Goal: Information Seeking & Learning: Learn about a topic

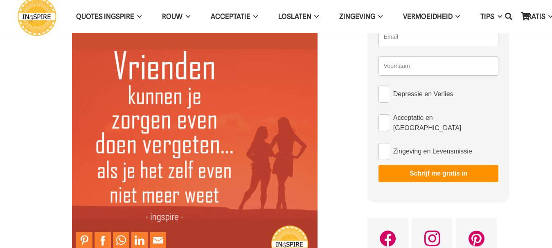
scroll to position [82, 0]
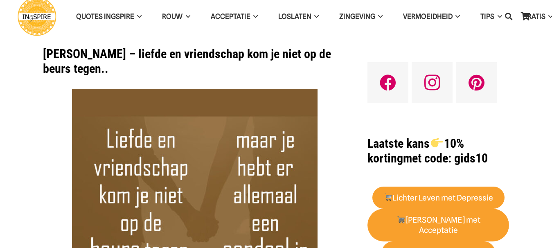
drag, startPoint x: 172, startPoint y: 172, endPoint x: 348, endPoint y: 31, distance: 225.1
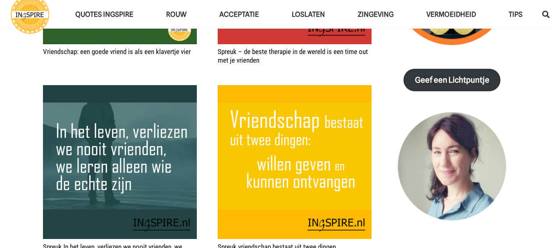
scroll to position [1065, 0]
